Goal: Information Seeking & Learning: Learn about a topic

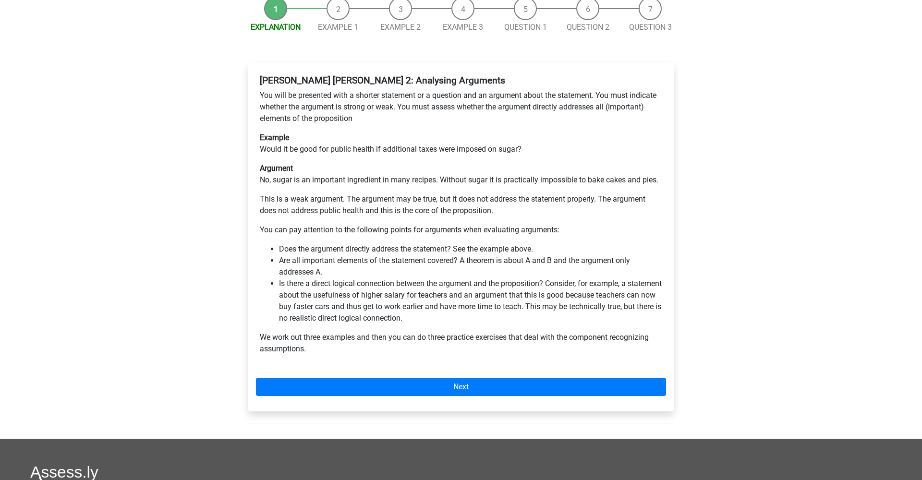
scroll to position [177, 0]
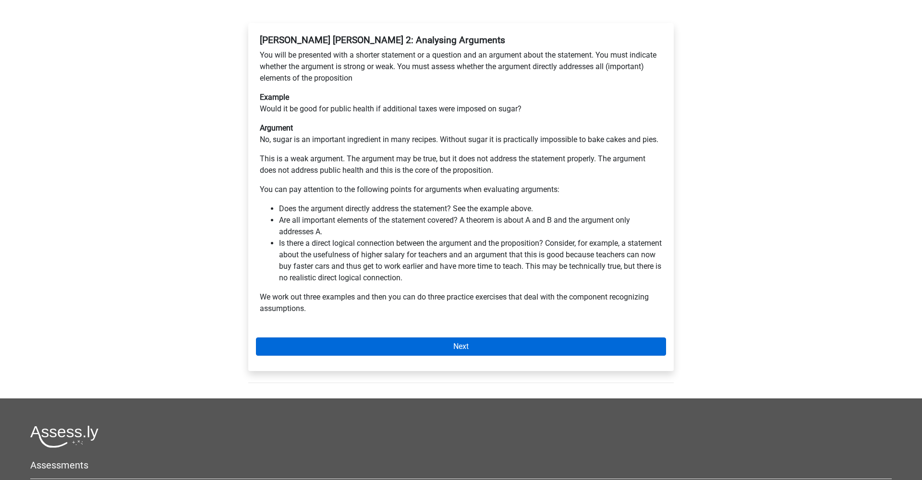
click at [332, 338] on link "Next" at bounding box center [461, 347] width 410 height 18
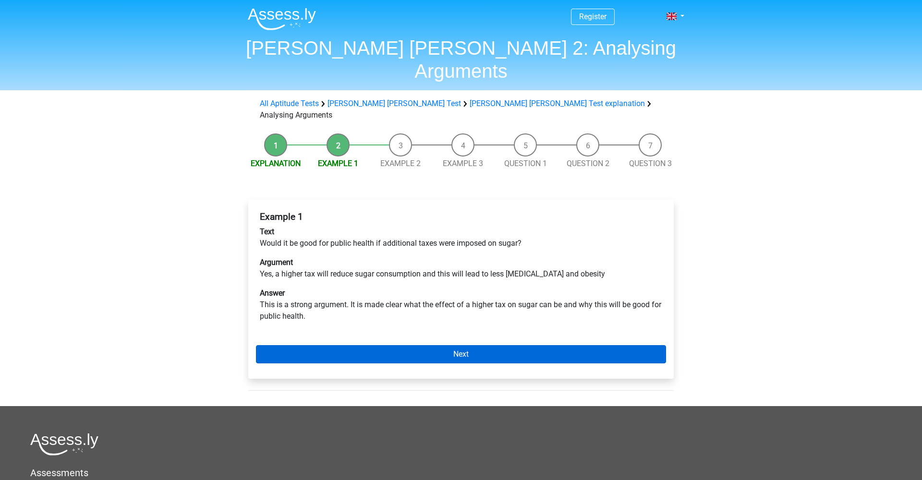
click at [343, 345] on link "Next" at bounding box center [461, 354] width 410 height 18
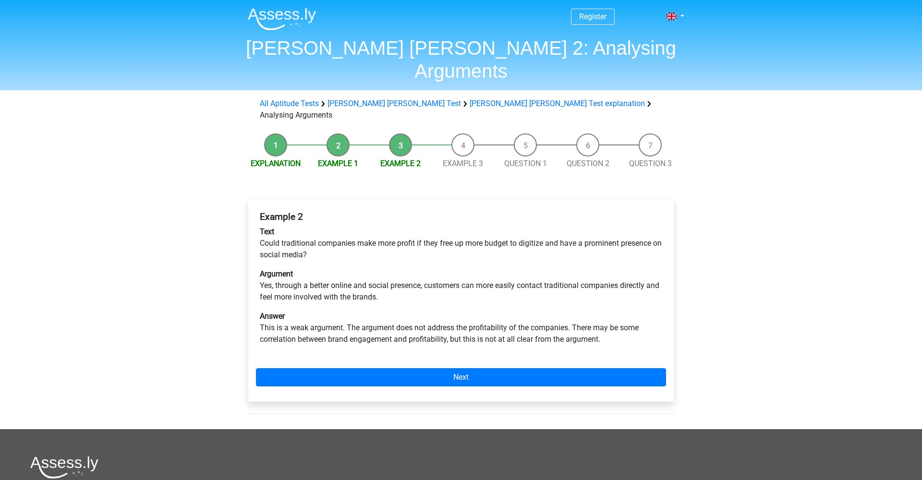
click at [335, 269] on div "Example 2 Text Could traditional companies make more profit if they free up mor…" at bounding box center [461, 282] width 410 height 149
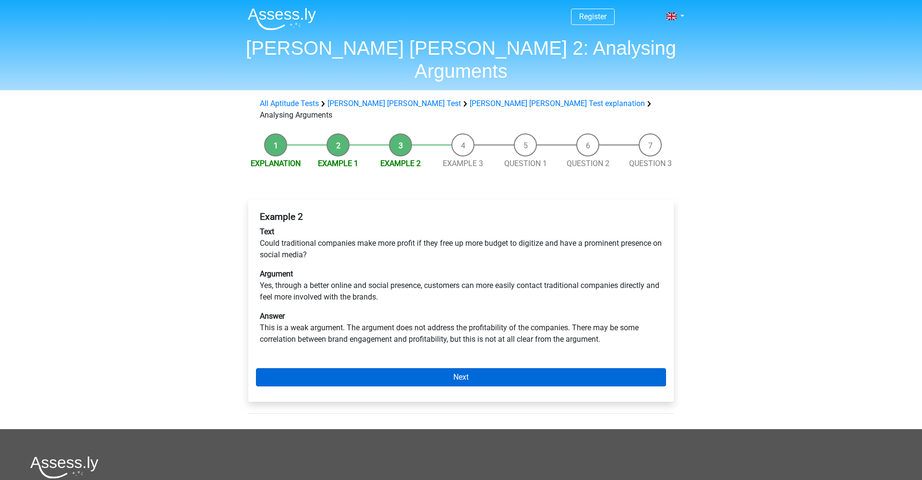
click at [407, 368] on link "Next" at bounding box center [461, 377] width 410 height 18
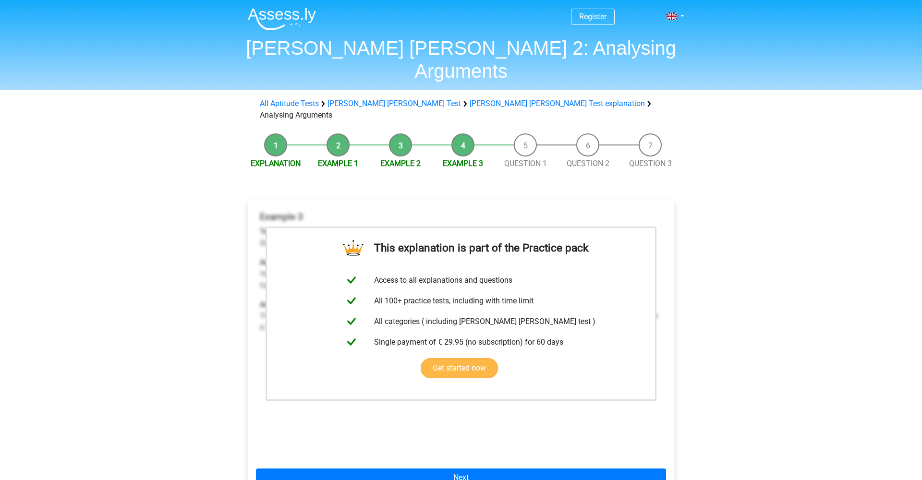
drag, startPoint x: 0, startPoint y: 0, endPoint x: 385, endPoint y: 347, distance: 518.0
click at [439, 430] on div "This explanation is part of the Practice pack Access to all explanations and qu…" at bounding box center [461, 351] width 426 height 303
click at [442, 453] on div "This explanation is part of the Practice pack Access to all explanations and qu…" at bounding box center [461, 351] width 426 height 303
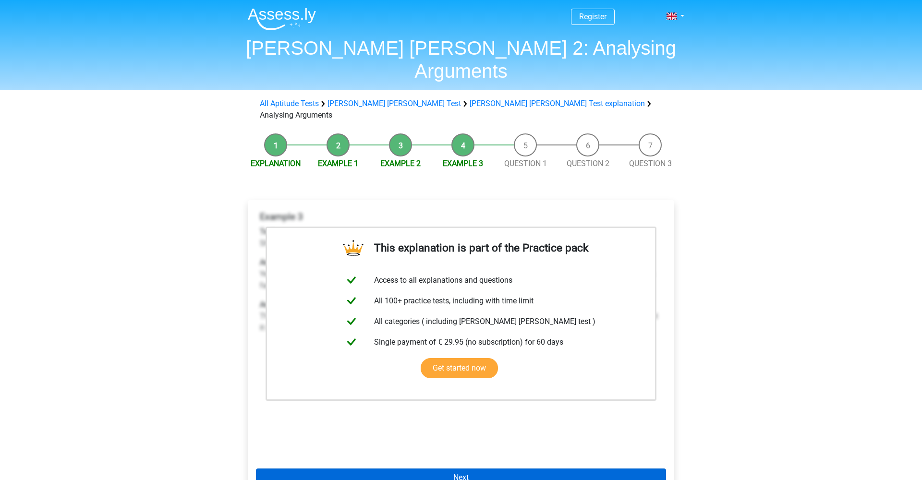
click at [442, 469] on link "Next" at bounding box center [461, 478] width 410 height 18
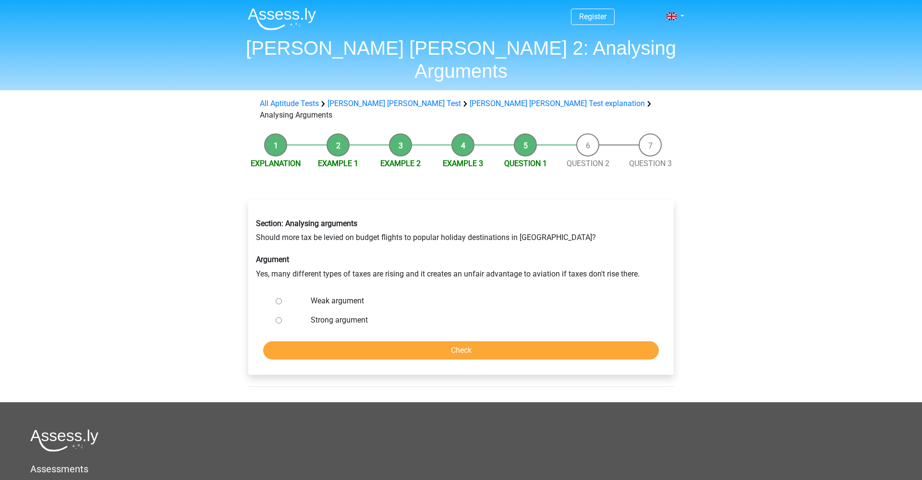
click at [320, 315] on label "Strong argument" at bounding box center [477, 321] width 332 height 12
click at [282, 318] on input "Strong argument" at bounding box center [279, 321] width 6 height 6
radio input "true"
click at [356, 342] on input "Check" at bounding box center [461, 351] width 396 height 18
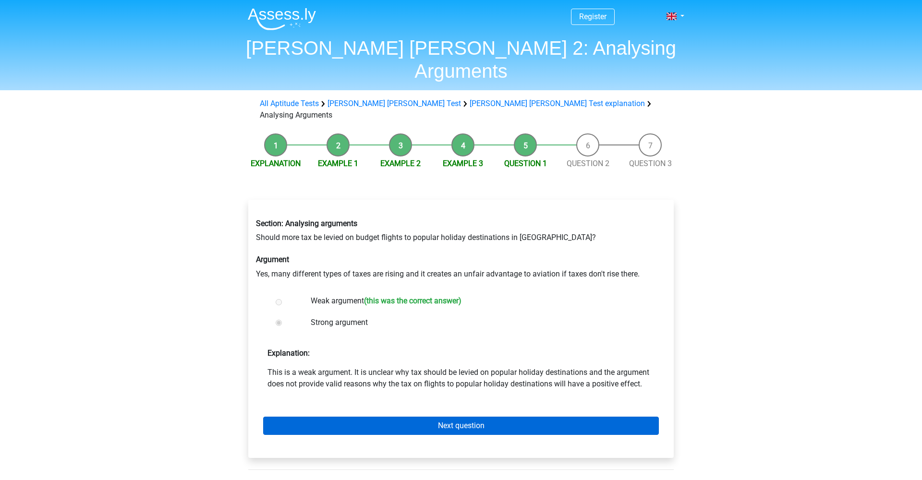
click at [502, 417] on link "Next question" at bounding box center [461, 426] width 396 height 18
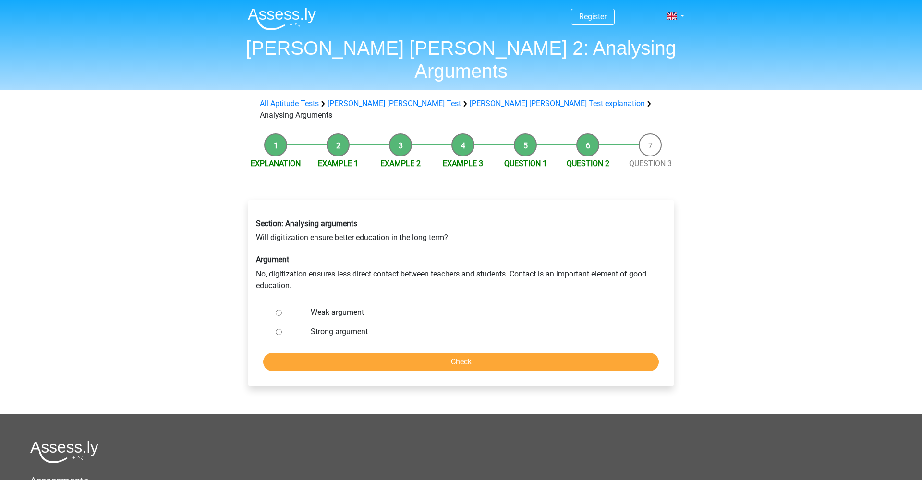
click at [338, 326] on label "Strong argument" at bounding box center [477, 332] width 332 height 12
click at [282, 329] on input "Strong argument" at bounding box center [279, 332] width 6 height 6
radio input "true"
click at [356, 353] on input "Check" at bounding box center [461, 362] width 396 height 18
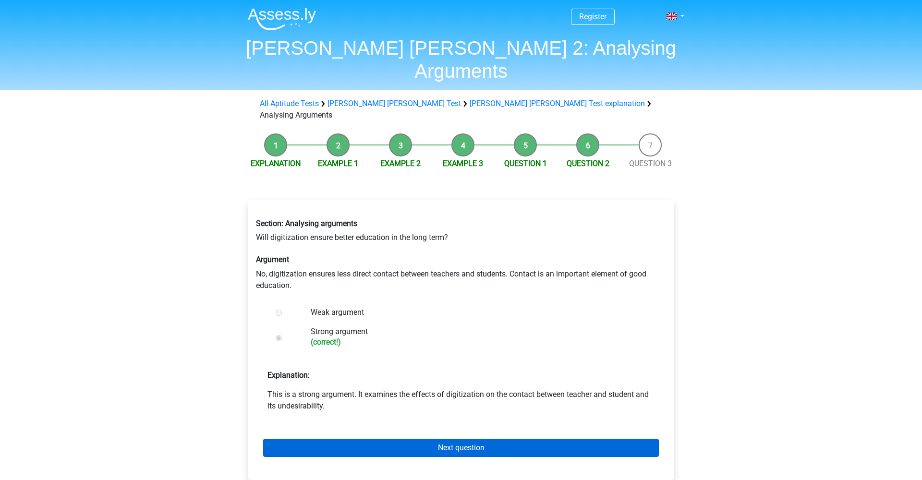
click at [349, 439] on link "Next question" at bounding box center [461, 448] width 396 height 18
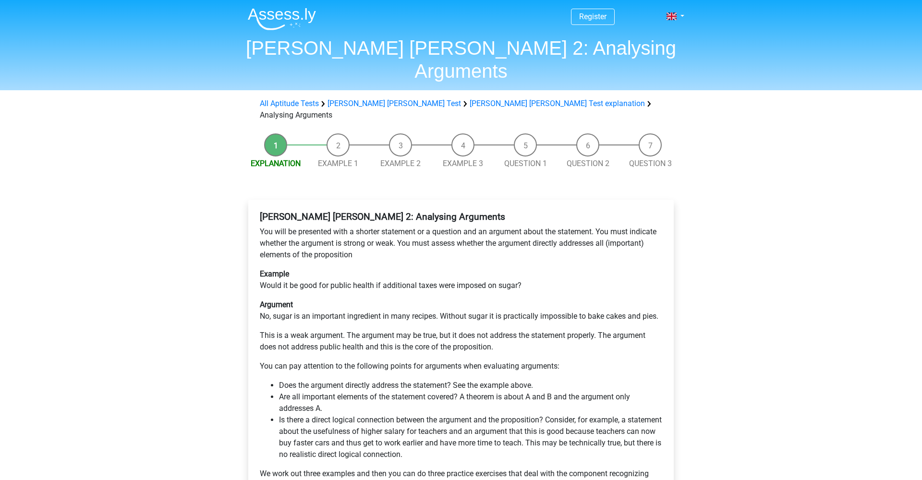
scroll to position [177, 0]
